Goal: Communication & Community: Ask a question

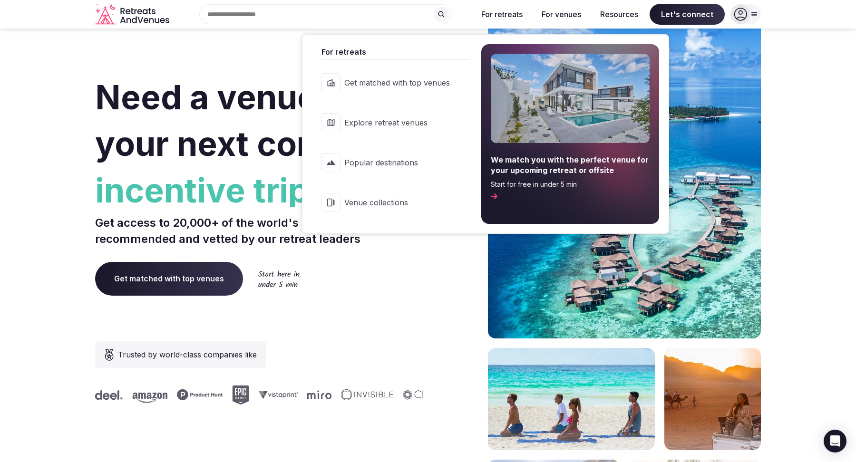
click at [384, 205] on span "Venue collections" at bounding box center [397, 202] width 106 height 10
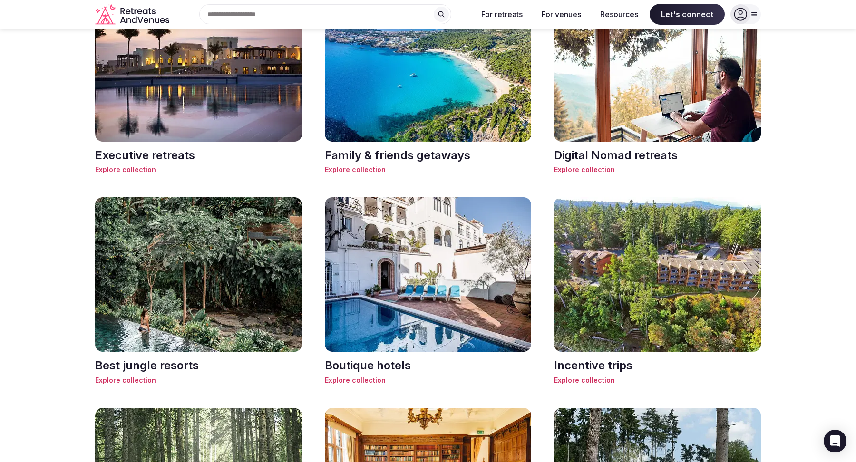
scroll to position [754, 0]
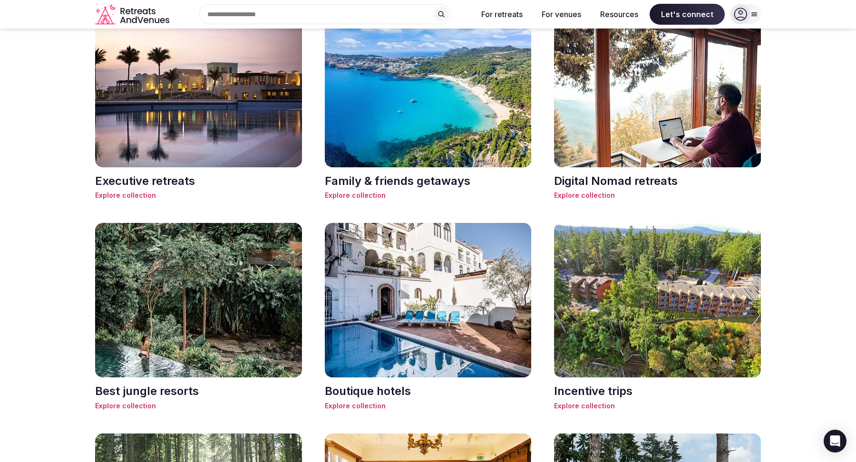
click at [594, 191] on span "Explore collection" at bounding box center [657, 196] width 207 height 10
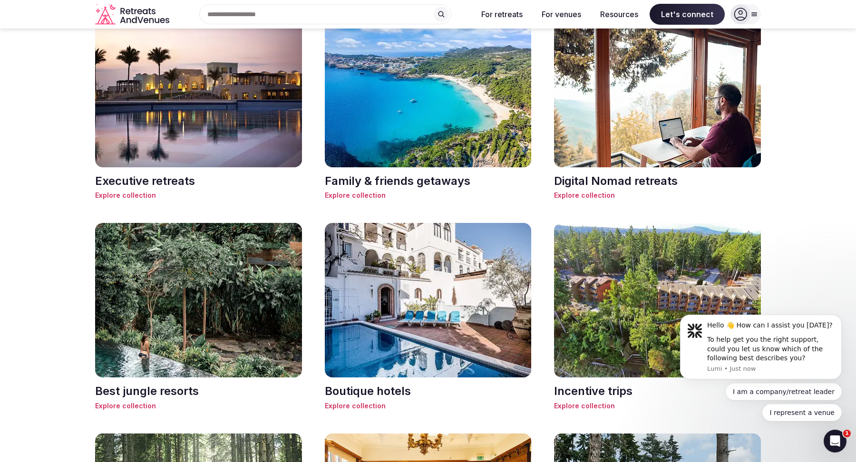
scroll to position [0, 0]
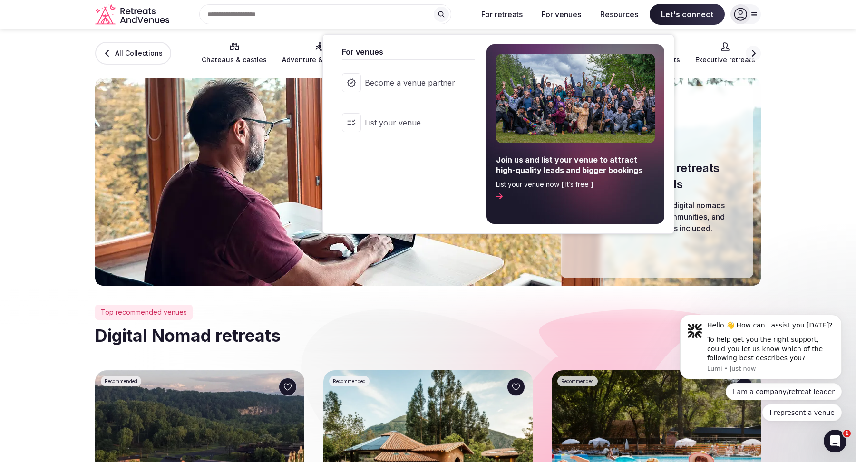
click at [559, 14] on button "For venues" at bounding box center [561, 14] width 55 height 21
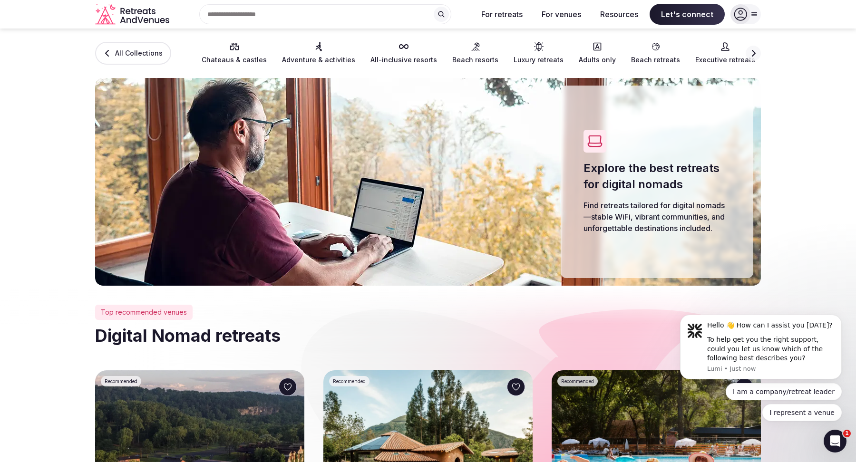
click at [559, 14] on button "For venues" at bounding box center [561, 14] width 55 height 21
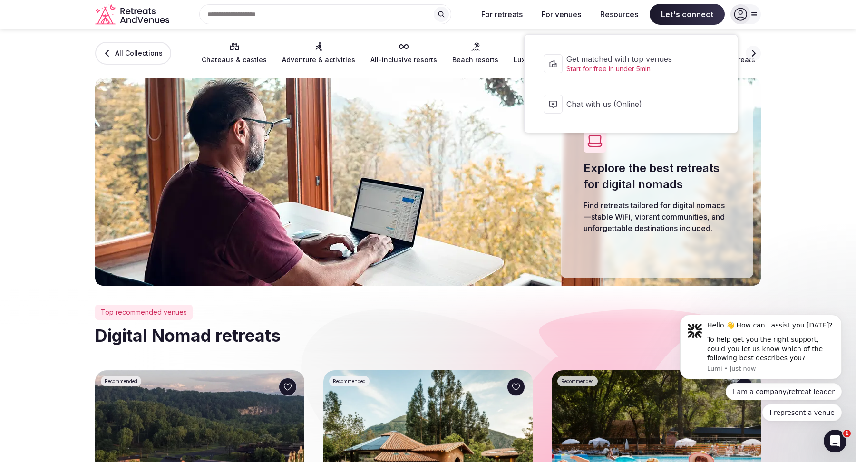
click at [686, 10] on span "Let's connect" at bounding box center [687, 14] width 75 height 21
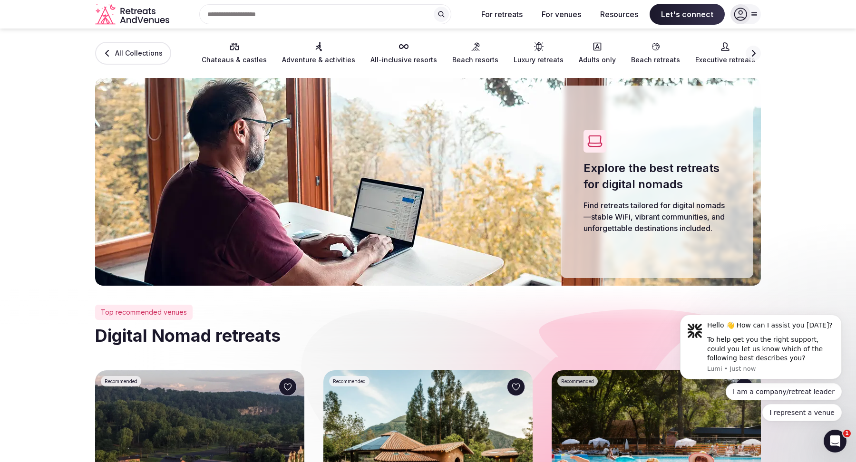
click at [686, 10] on span "Let's connect" at bounding box center [687, 14] width 75 height 21
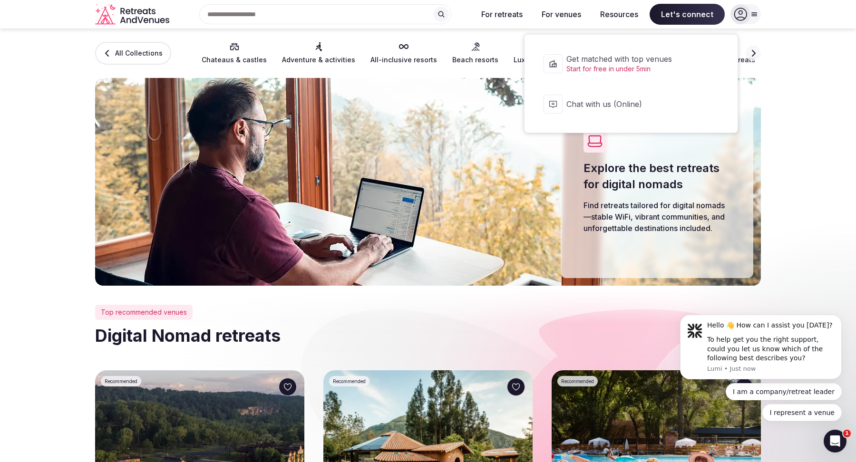
click at [600, 107] on span "Chat with us (Online)" at bounding box center [637, 104] width 142 height 10
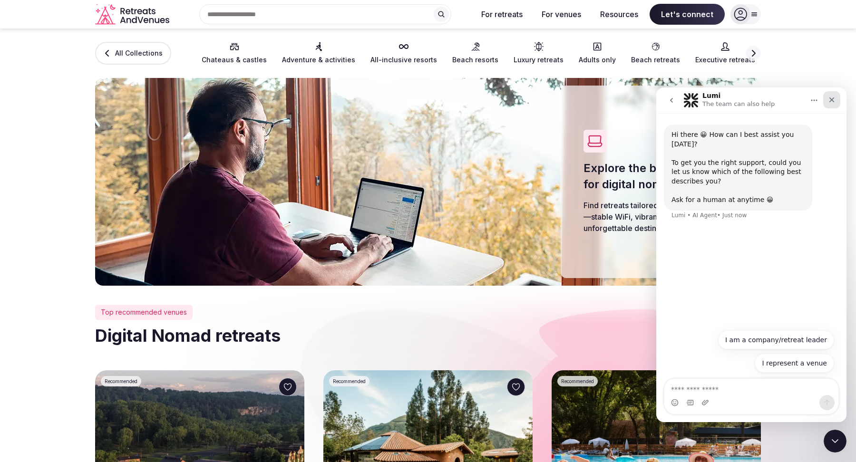
click at [829, 100] on icon "Close" at bounding box center [832, 100] width 8 height 8
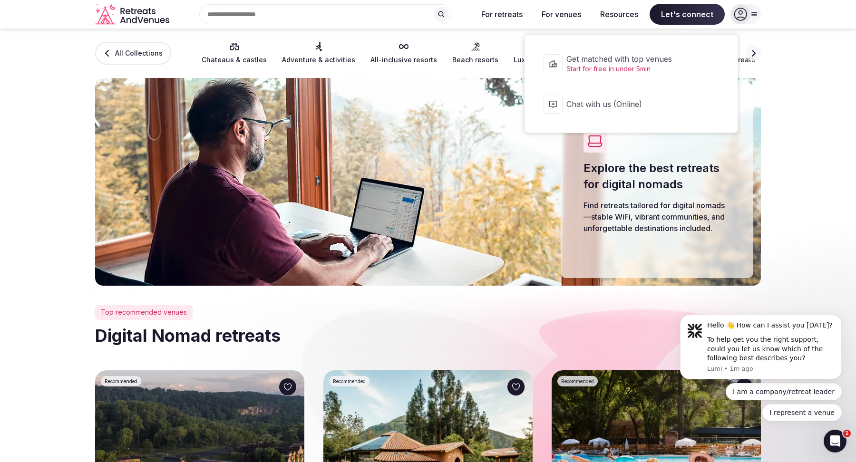
click at [692, 14] on span "Let's connect" at bounding box center [687, 14] width 75 height 21
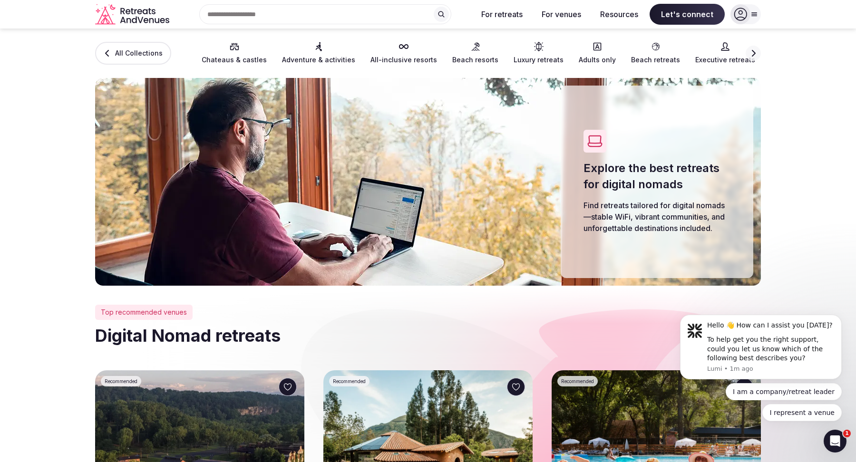
click at [690, 13] on span "Let's connect" at bounding box center [687, 14] width 75 height 21
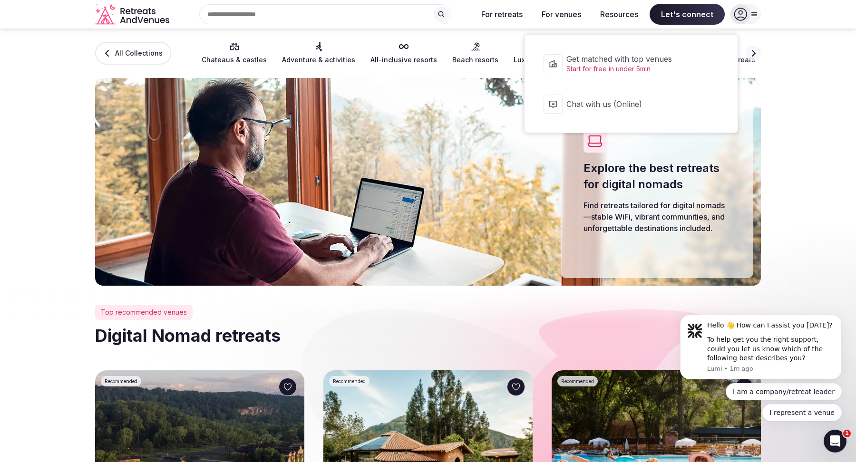
click at [652, 101] on span "Chat with us (Online)" at bounding box center [637, 104] width 142 height 10
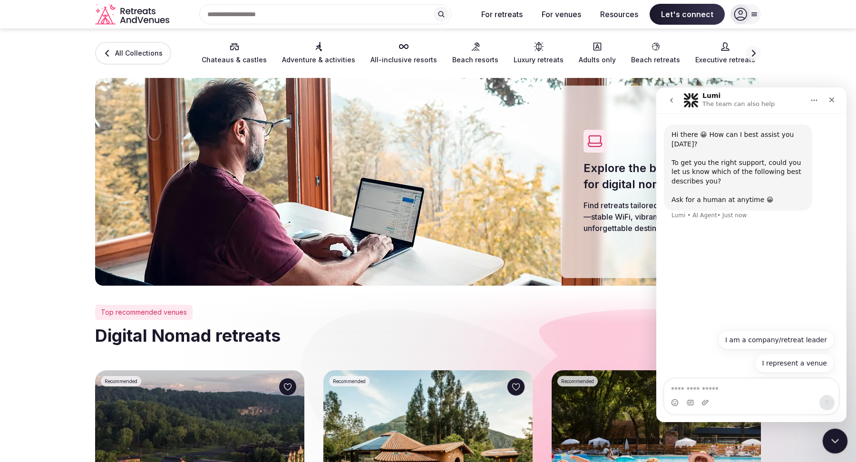
drag, startPoint x: 837, startPoint y: 442, endPoint x: 1612, endPoint y: 827, distance: 866.1
click at [837, 442] on icon "Close Intercom Messenger" at bounding box center [833, 439] width 11 height 11
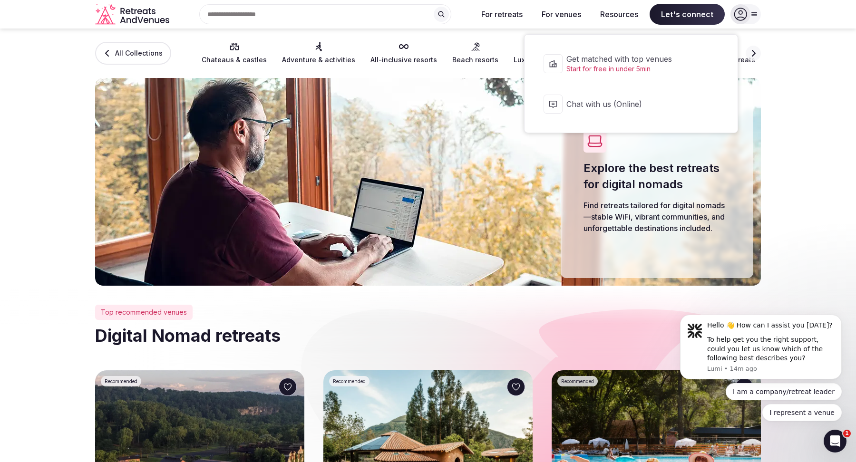
click at [686, 17] on span "Let's connect" at bounding box center [687, 14] width 75 height 21
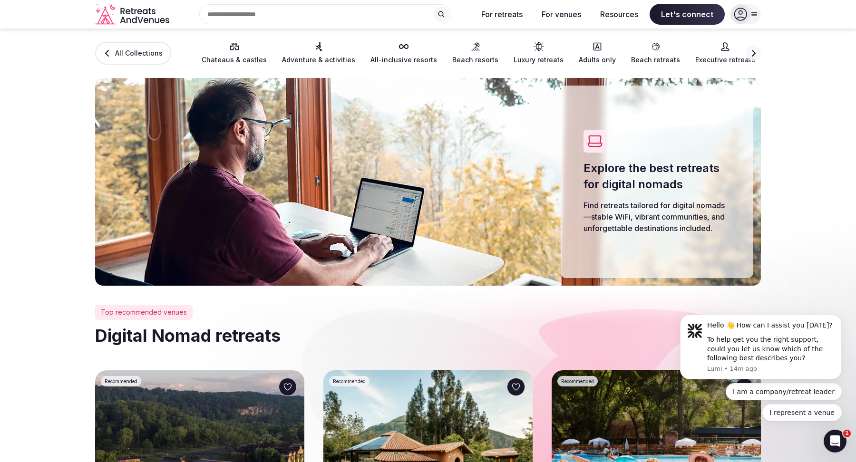
click at [683, 20] on span "Let's connect" at bounding box center [687, 14] width 75 height 21
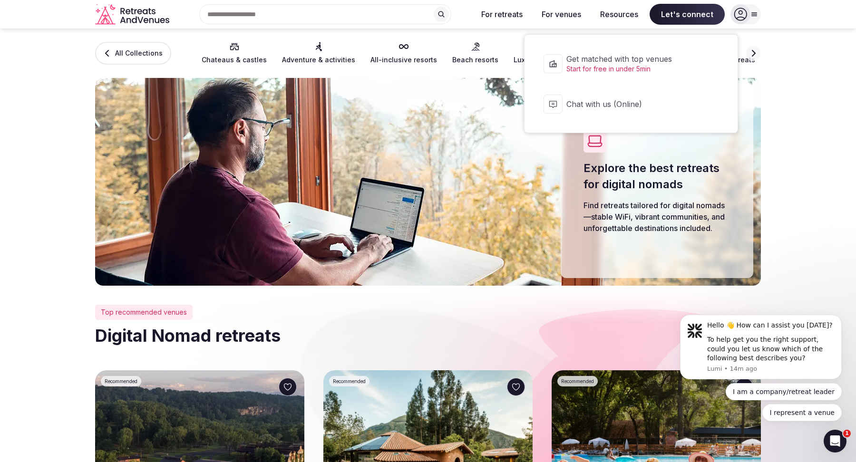
click at [609, 110] on button "Chat with us (Online)" at bounding box center [631, 104] width 194 height 38
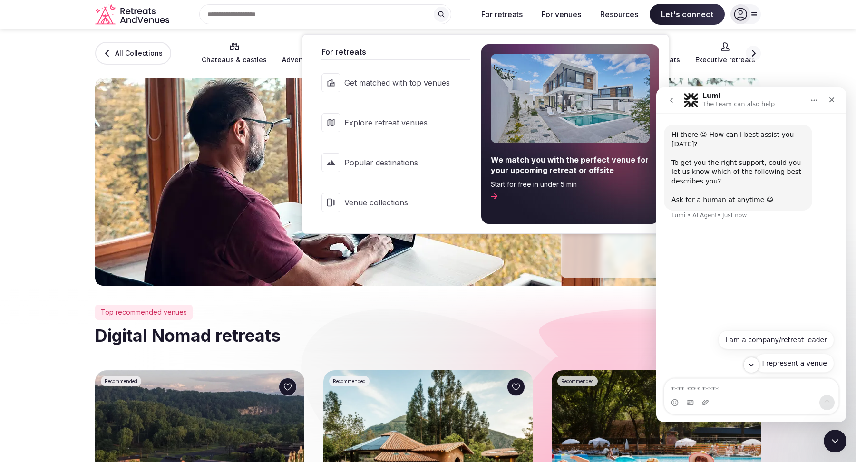
click at [381, 156] on link "Popular destinations" at bounding box center [391, 163] width 158 height 38
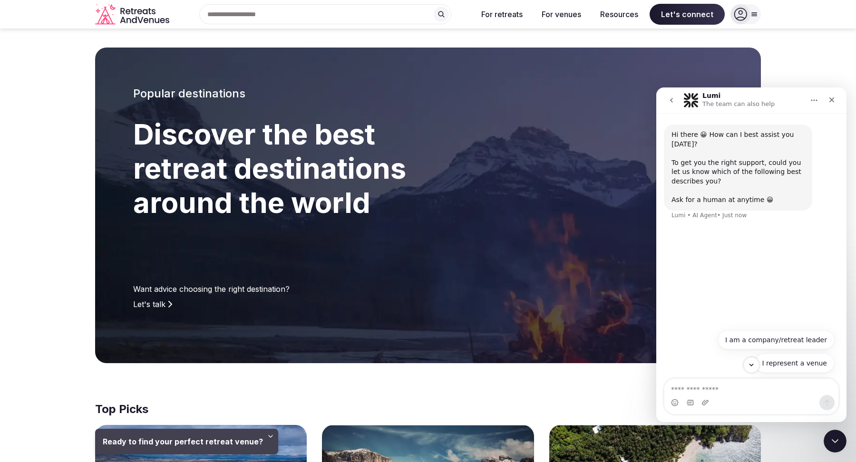
click at [814, 98] on icon "Home" at bounding box center [814, 101] width 8 height 8
click at [796, 120] on div "Expand window" at bounding box center [794, 124] width 52 height 10
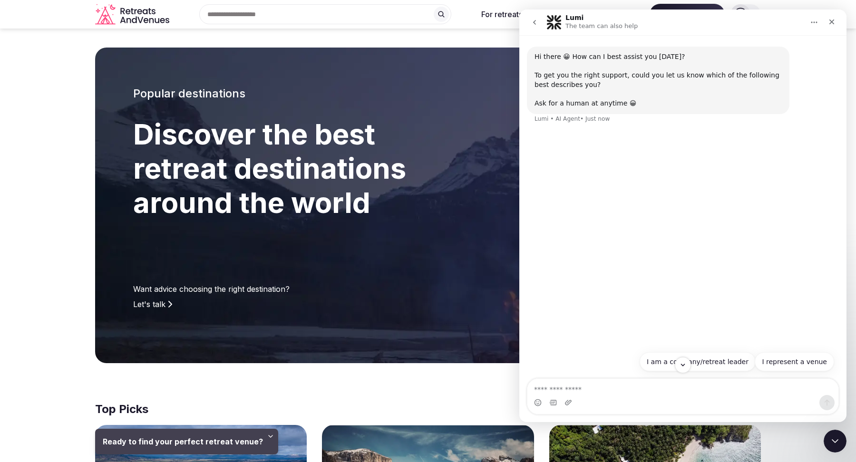
click at [590, 166] on div "Hi there 😀 How can I best assist you [DATE]? To get you the right support, coul…" at bounding box center [682, 190] width 327 height 311
click at [837, 441] on icon "Close Intercom Messenger" at bounding box center [833, 439] width 11 height 11
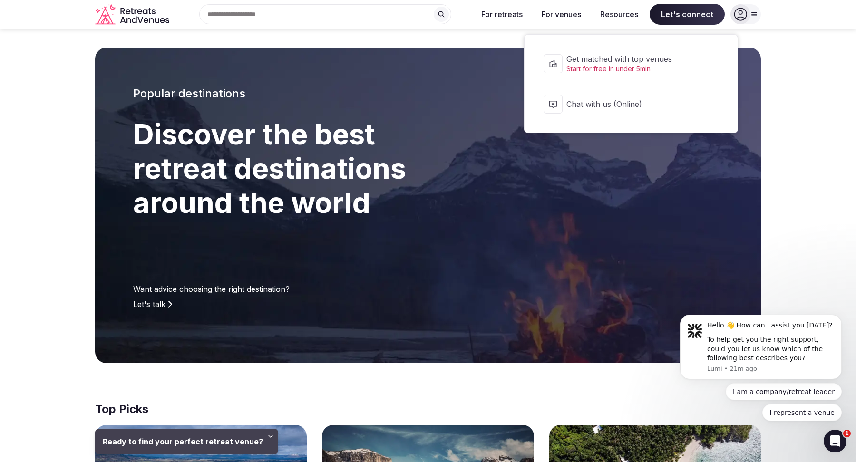
click at [694, 20] on span "Let's connect" at bounding box center [687, 14] width 75 height 21
click at [644, 100] on span "Chat with us (Online)" at bounding box center [637, 104] width 142 height 10
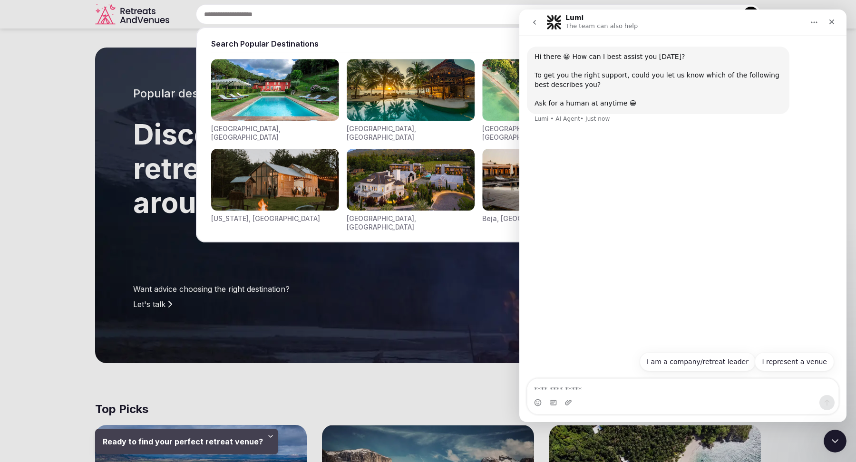
click at [274, 18] on div "Search Popular Destinations [GEOGRAPHIC_DATA], [GEOGRAPHIC_DATA] [GEOGRAPHIC_DA…" at bounding box center [467, 14] width 588 height 20
click at [247, 183] on img "Visit venues for New York, USA" at bounding box center [275, 180] width 128 height 62
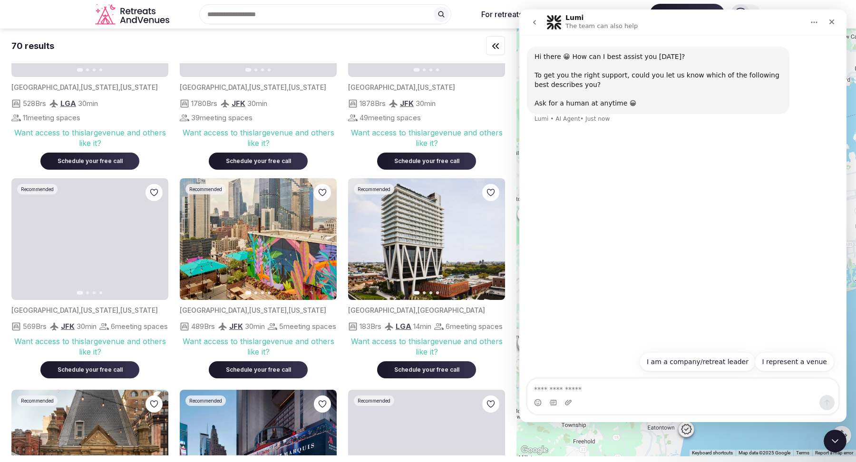
scroll to position [1655, 0]
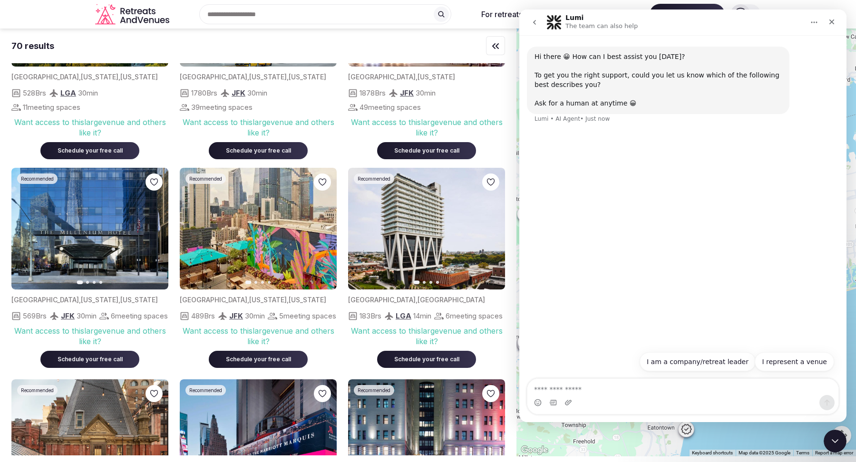
click at [322, 232] on icon "button" at bounding box center [324, 228] width 4 height 7
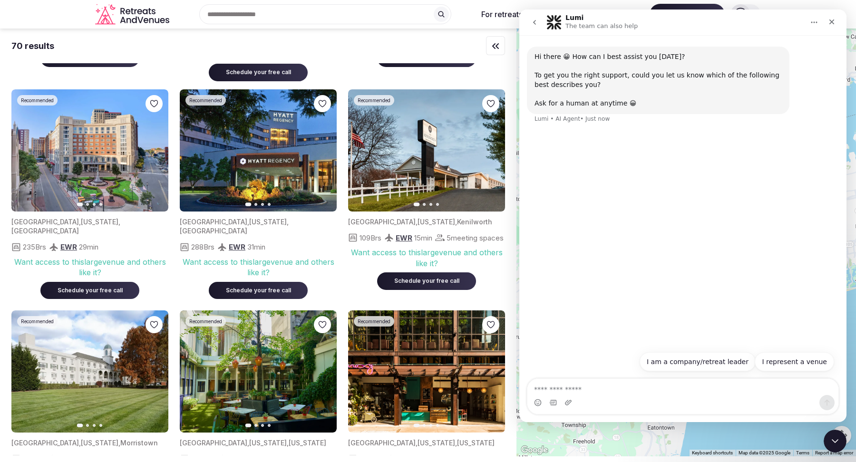
scroll to position [0, 0]
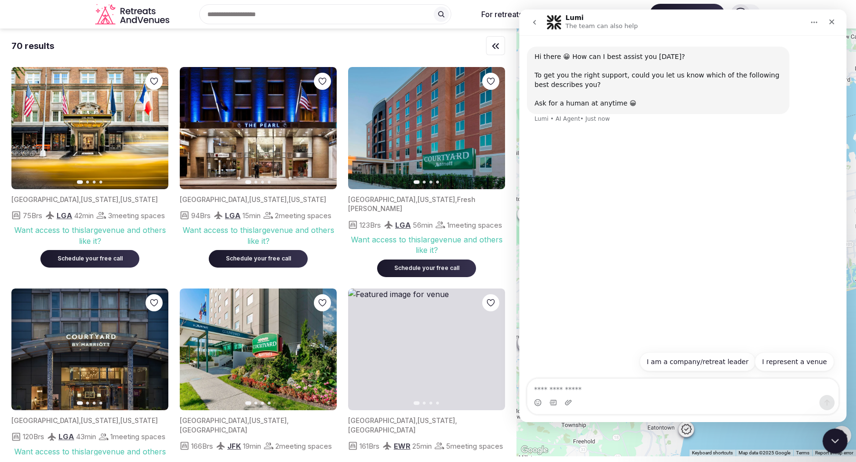
click at [831, 444] on icon "Close Intercom Messenger" at bounding box center [833, 439] width 11 height 11
